Goal: Entertainment & Leisure: Consume media (video, audio)

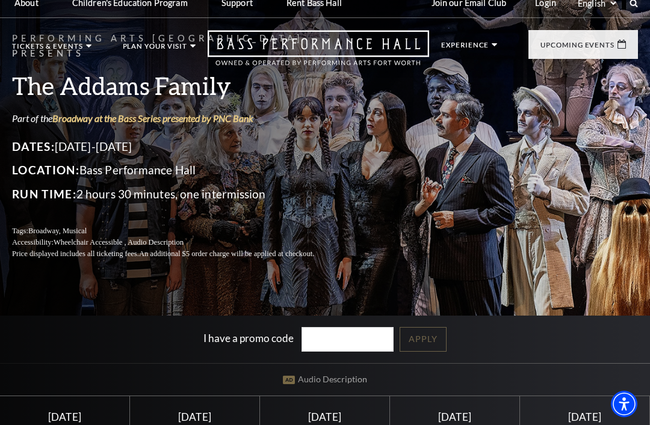
scroll to position [13, 0]
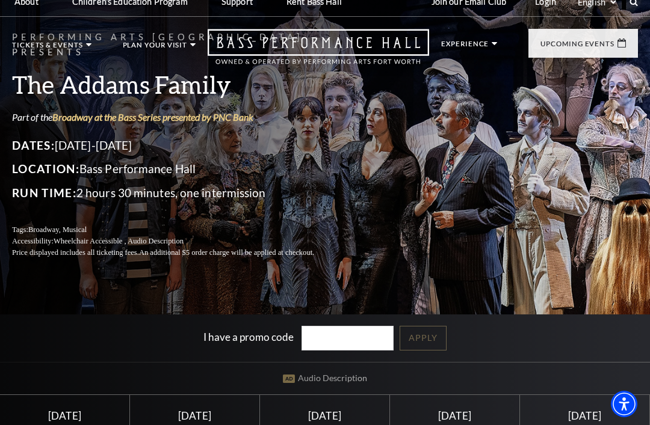
click at [472, 58] on li "Experience Tours Volunteers Careers Stay Connected Email Updates Contact Us Pre…" at bounding box center [469, 56] width 56 height 32
click at [478, 40] on p "Experience" at bounding box center [465, 46] width 48 height 13
click at [480, 43] on p "Experience" at bounding box center [465, 46] width 48 height 13
click at [472, 48] on p "Experience" at bounding box center [465, 46] width 48 height 13
click at [178, 360] on div "I have a promo code Apply" at bounding box center [325, 339] width 650 height 48
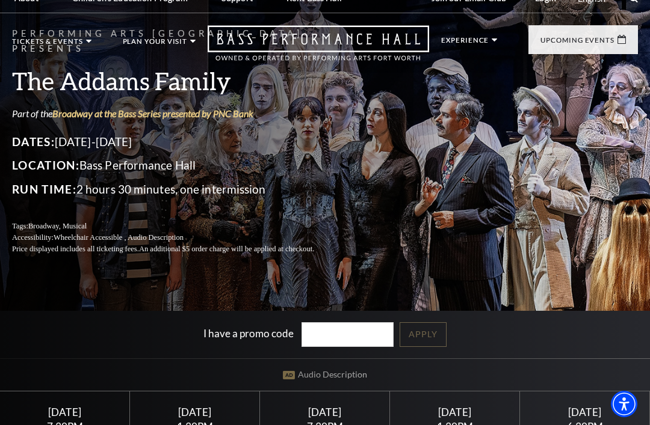
scroll to position [0, 0]
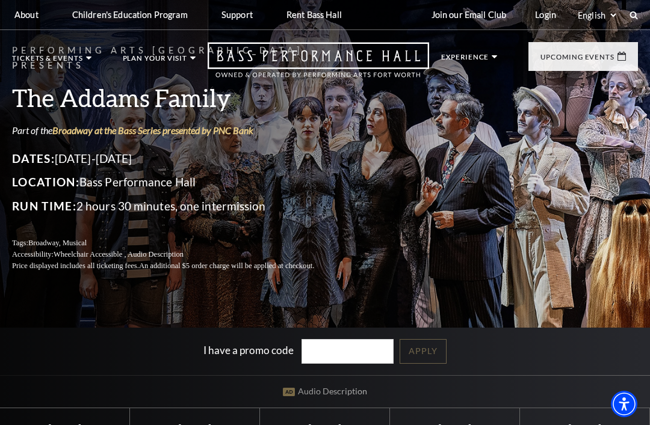
click at [632, 12] on use at bounding box center [634, 15] width 8 height 8
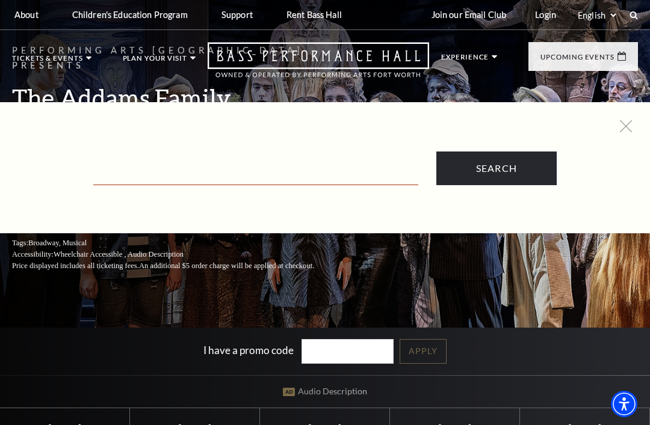
click at [374, 168] on input "Text field" at bounding box center [255, 173] width 325 height 25
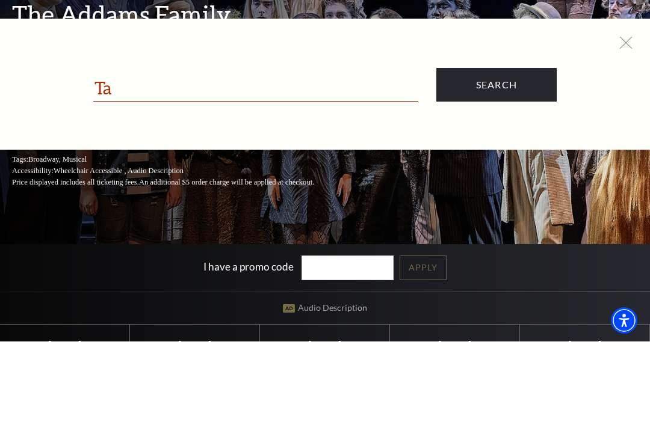
type input "T"
type input "Trailer"
click at [496, 152] on input "Search" at bounding box center [496, 169] width 120 height 34
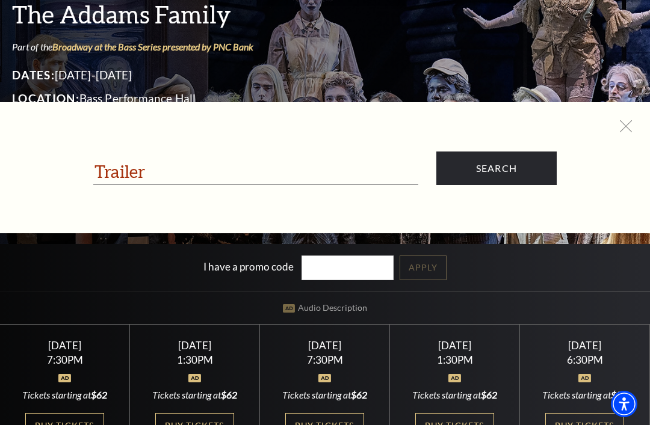
click at [488, 71] on div "Performing Arts Fort Worth Presents The Addams Family Part of the Broadway at t…" at bounding box center [325, 74] width 650 height 253
click at [631, 123] on icon at bounding box center [626, 126] width 12 height 12
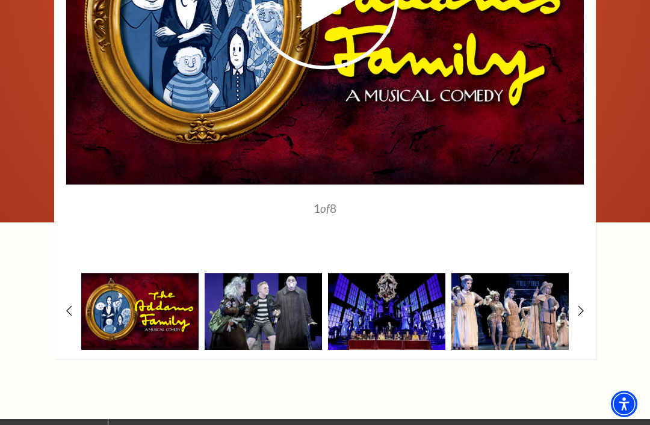
scroll to position [1664, 0]
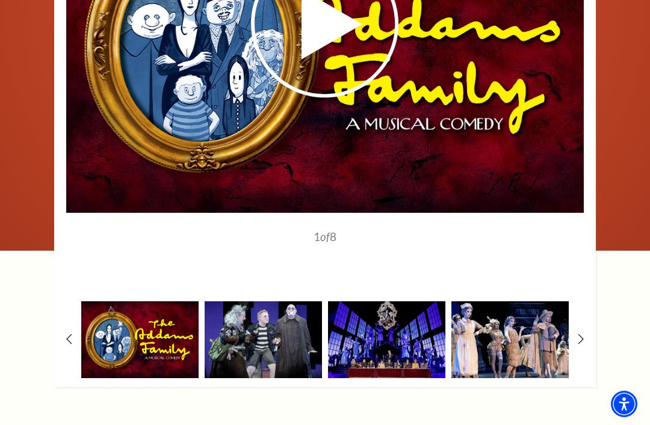
click at [351, 60] on icon at bounding box center [325, 24] width 259 height 150
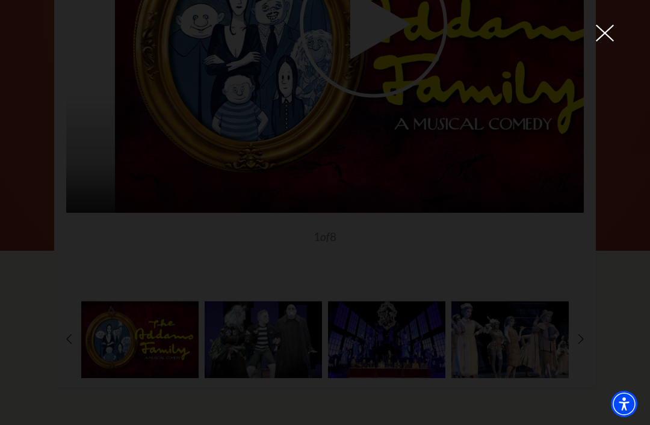
click at [602, 23] on div at bounding box center [325, 212] width 650 height 425
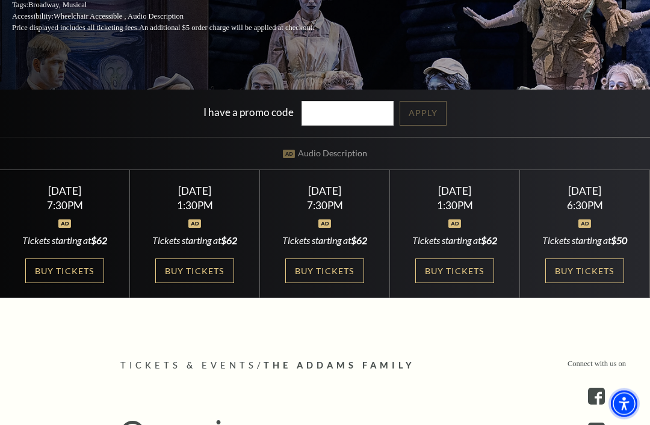
scroll to position [226, 0]
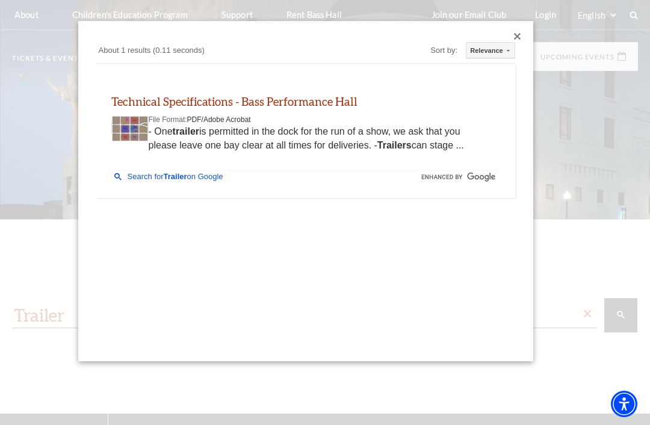
click at [519, 33] on div at bounding box center [517, 36] width 7 height 7
